Goal: Transaction & Acquisition: Purchase product/service

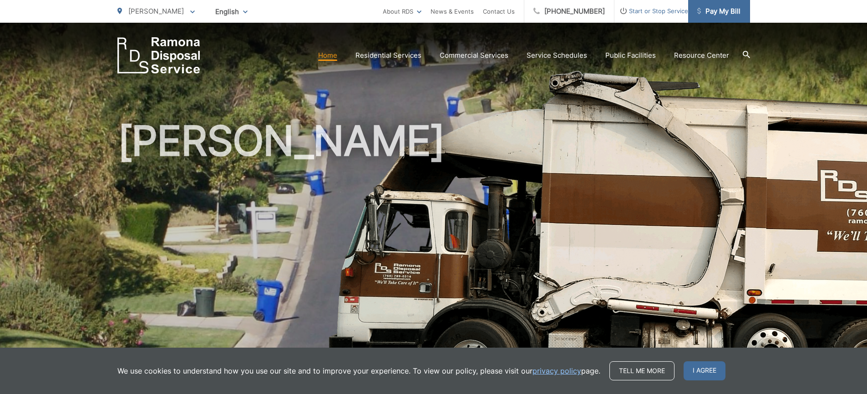
click at [716, 11] on span "Pay My Bill" at bounding box center [718, 11] width 43 height 11
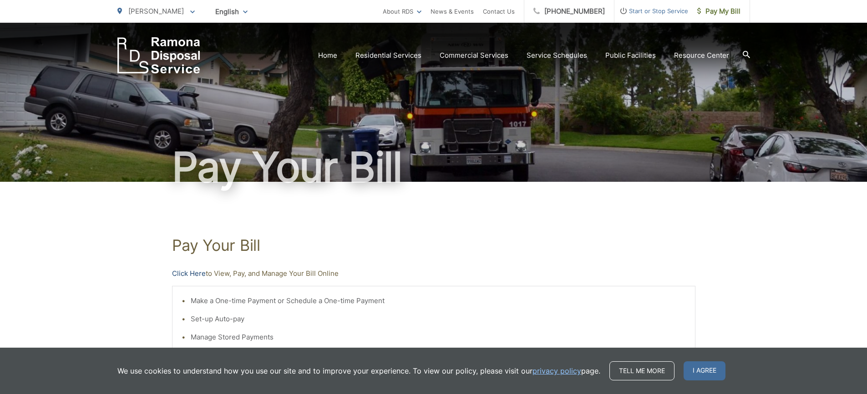
click at [197, 275] on link "Click Here" at bounding box center [189, 273] width 34 height 11
click at [712, 12] on span "Pay My Bill" at bounding box center [718, 11] width 43 height 11
click at [177, 273] on link "Click Here" at bounding box center [189, 273] width 34 height 11
